Goal: Task Accomplishment & Management: Manage account settings

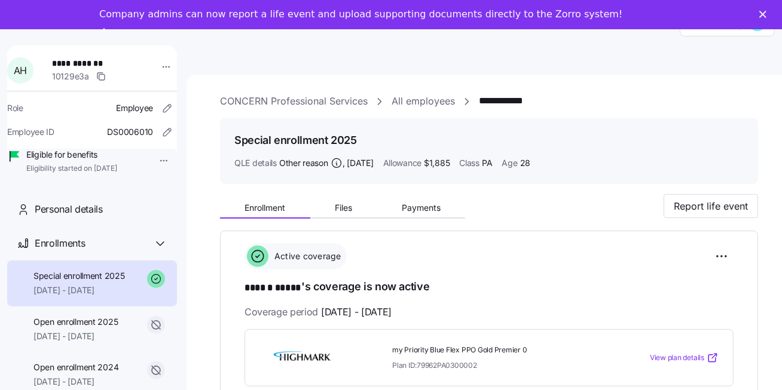
scroll to position [453, 0]
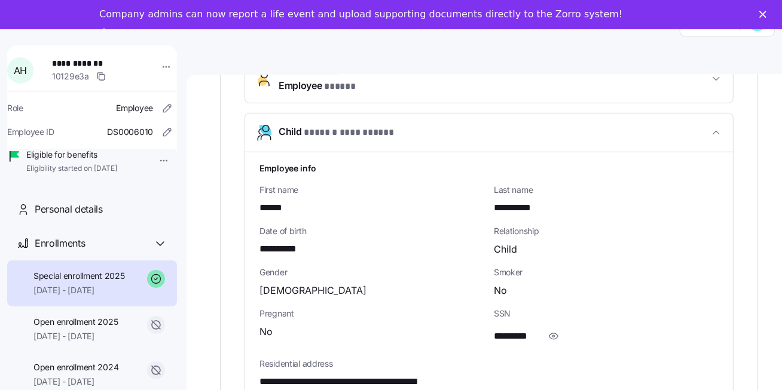
scroll to position [371, 0]
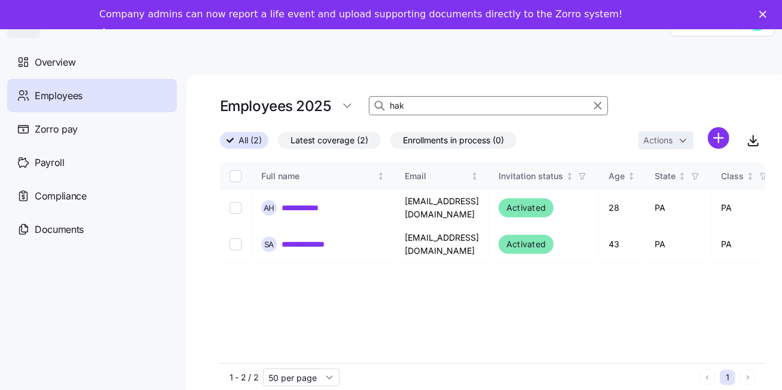
click at [432, 106] on input "hak" at bounding box center [488, 105] width 239 height 19
type input "h"
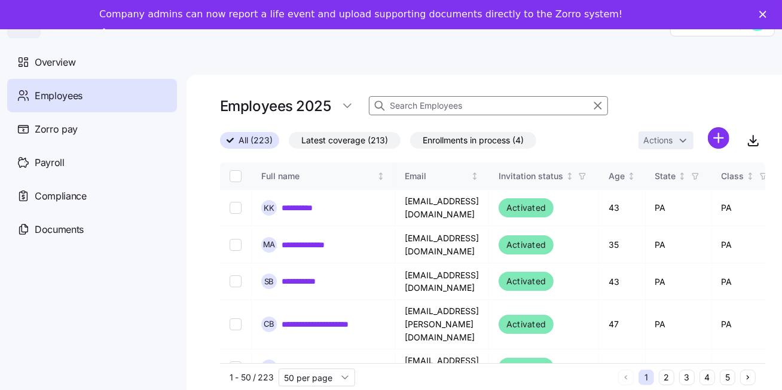
click at [447, 108] on input at bounding box center [488, 105] width 239 height 19
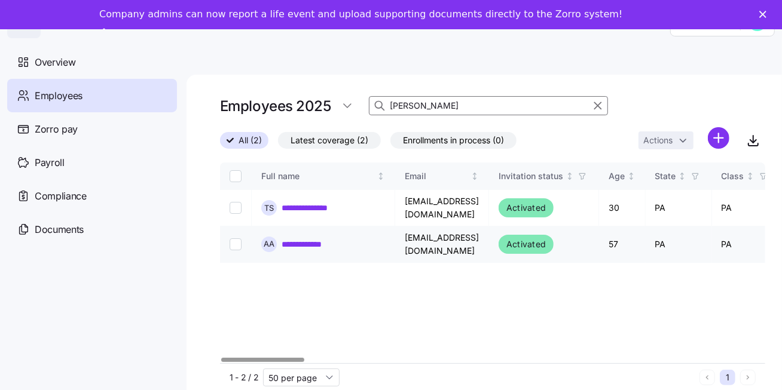
type input "[PERSON_NAME]"
click at [324, 239] on link "**********" at bounding box center [309, 245] width 54 height 12
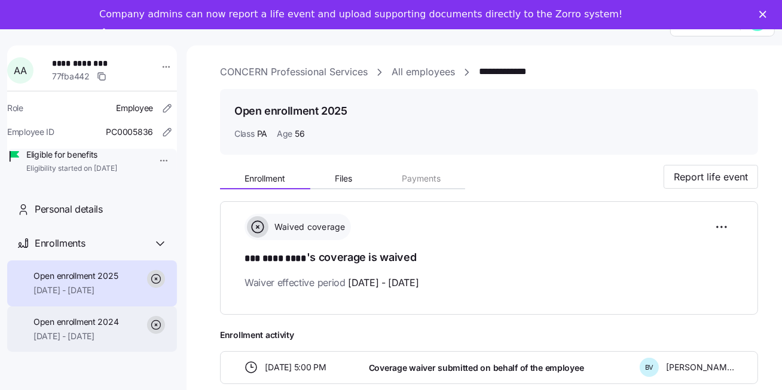
click at [82, 328] on span "Open enrollment 2024" at bounding box center [75, 322] width 85 height 12
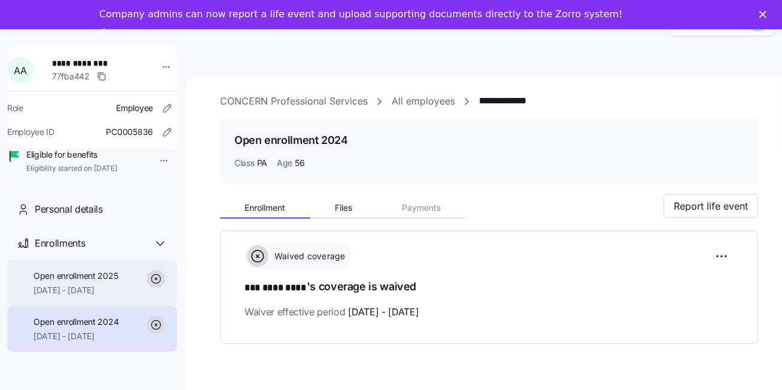
click at [112, 297] on span "[DATE] - [DATE]" at bounding box center [75, 291] width 84 height 12
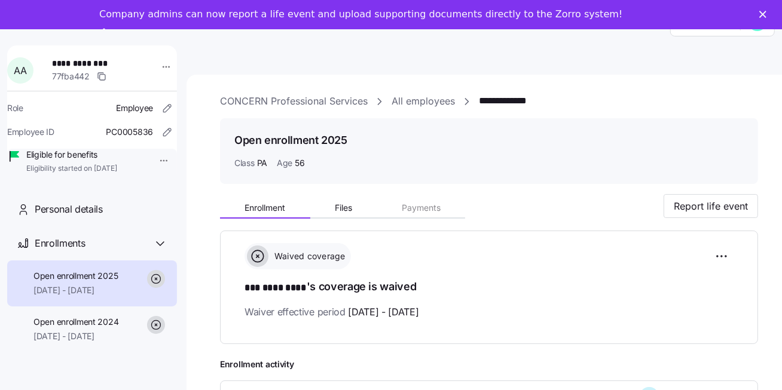
click at [159, 155] on html "**********" at bounding box center [391, 206] width 782 height 413
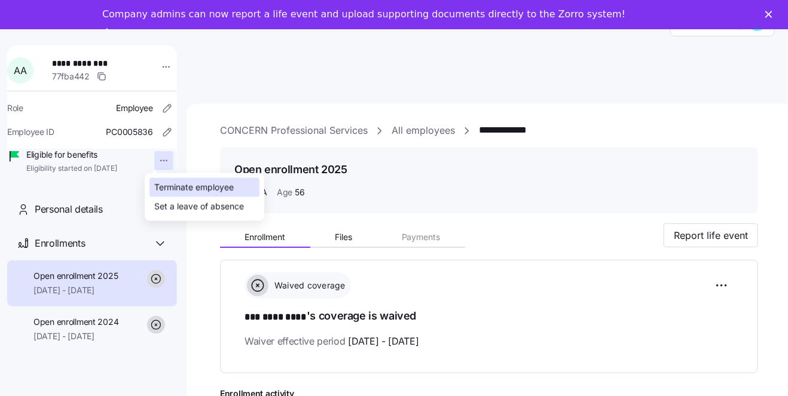
click at [164, 187] on div "Terminate employee" at bounding box center [194, 187] width 80 height 13
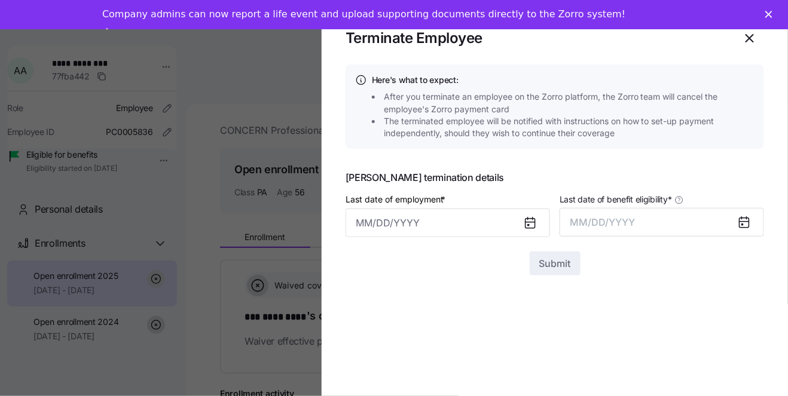
click at [526, 224] on icon at bounding box center [531, 224] width 10 height 10
click at [420, 225] on input "Last date of employment *" at bounding box center [448, 223] width 204 height 29
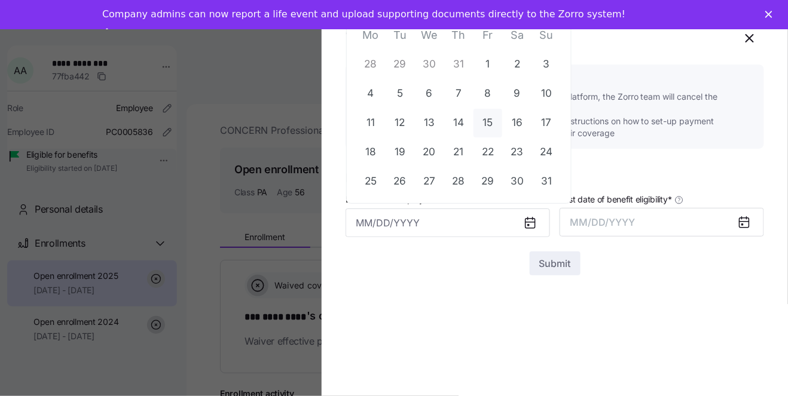
click at [483, 127] on button "15" at bounding box center [488, 123] width 29 height 29
type input "[DATE]"
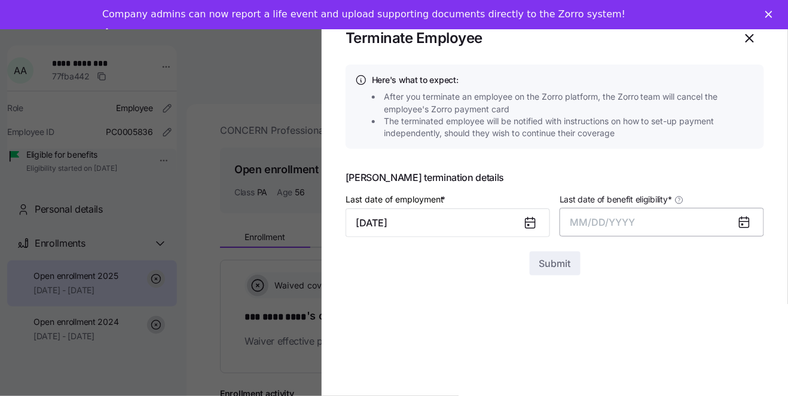
click at [664, 224] on button "MM/DD/YYYY" at bounding box center [662, 222] width 204 height 29
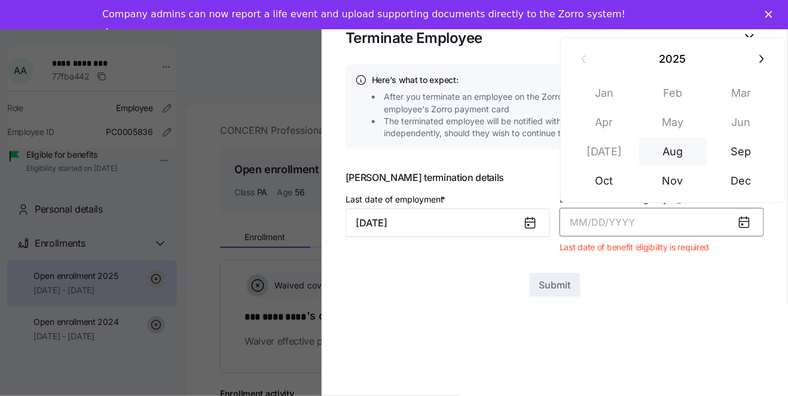
click at [669, 155] on button "Aug" at bounding box center [673, 152] width 68 height 29
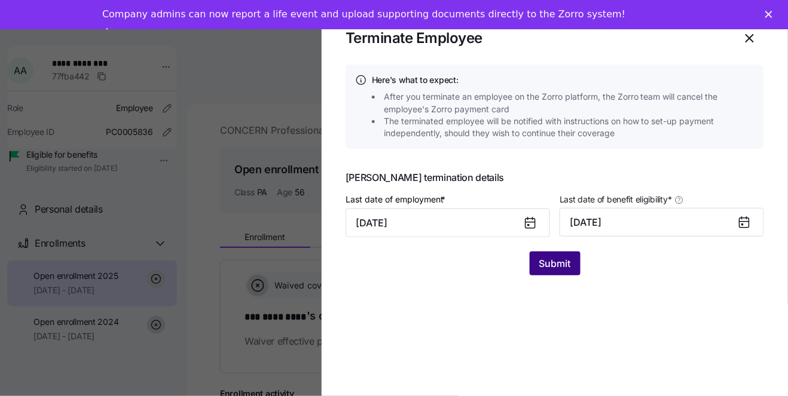
click at [565, 258] on span "Submit" at bounding box center [555, 264] width 32 height 14
